Goal: Connect with others: Connect with other users

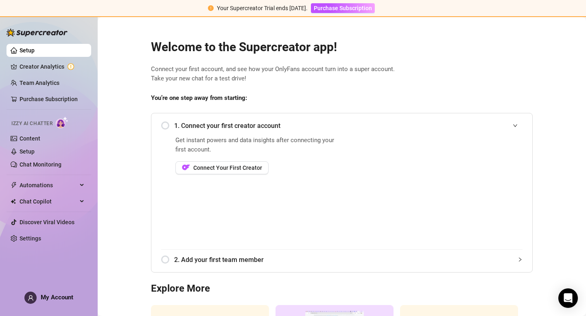
click at [167, 125] on div "1. Connect your first creator account" at bounding box center [341, 126] width 361 height 20
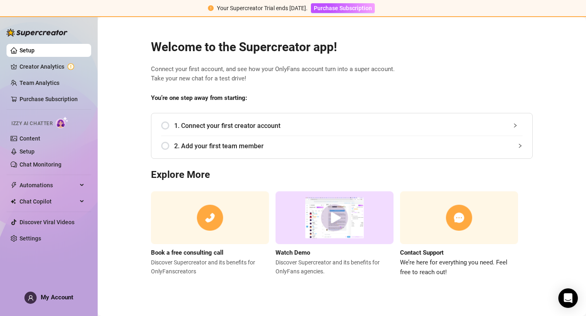
click at [167, 125] on div "1. Connect your first creator account" at bounding box center [341, 126] width 361 height 20
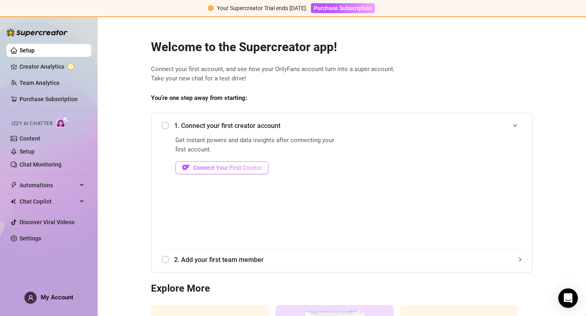
click at [236, 166] on span "Connect Your First Creator" at bounding box center [227, 168] width 69 height 7
click at [223, 165] on span "Connect Your First Creator" at bounding box center [227, 168] width 69 height 7
